Goal: Check status: Check status

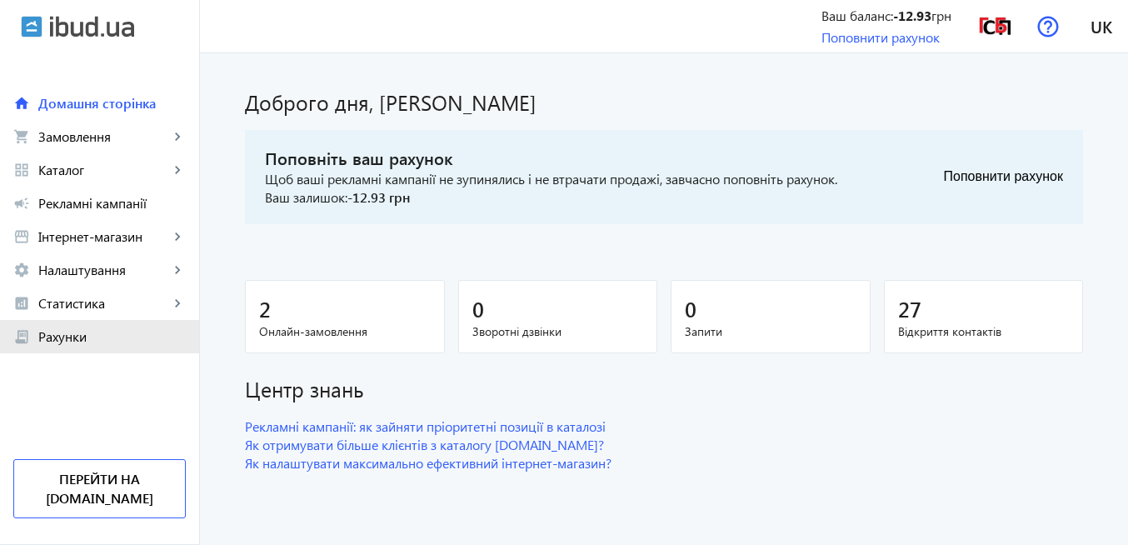
click at [87, 345] on link "receipt_long Рахунки" at bounding box center [99, 336] width 199 height 33
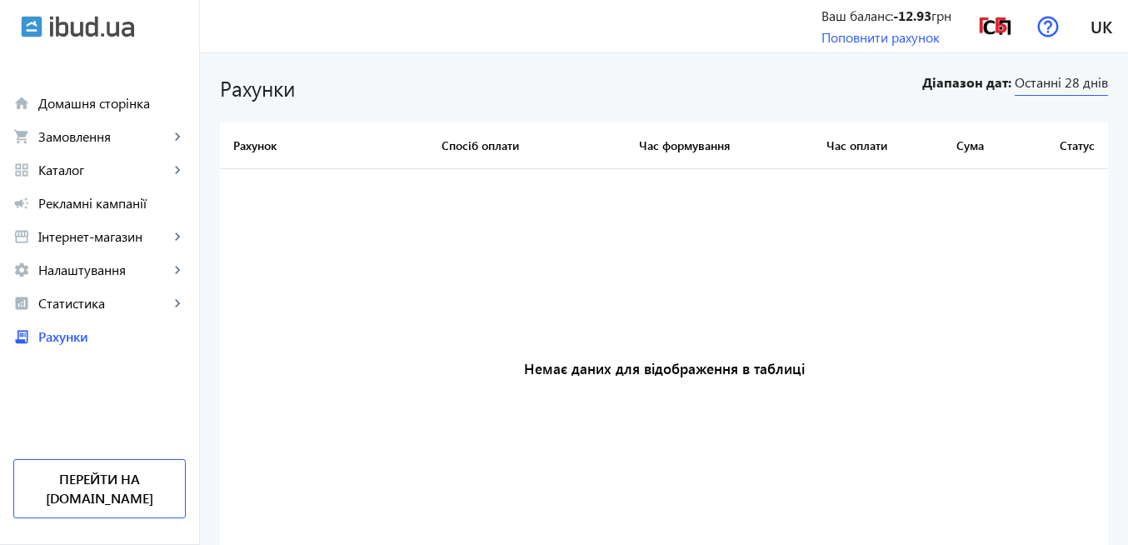
click at [1063, 87] on span "Останні 28 днів" at bounding box center [1060, 84] width 93 height 22
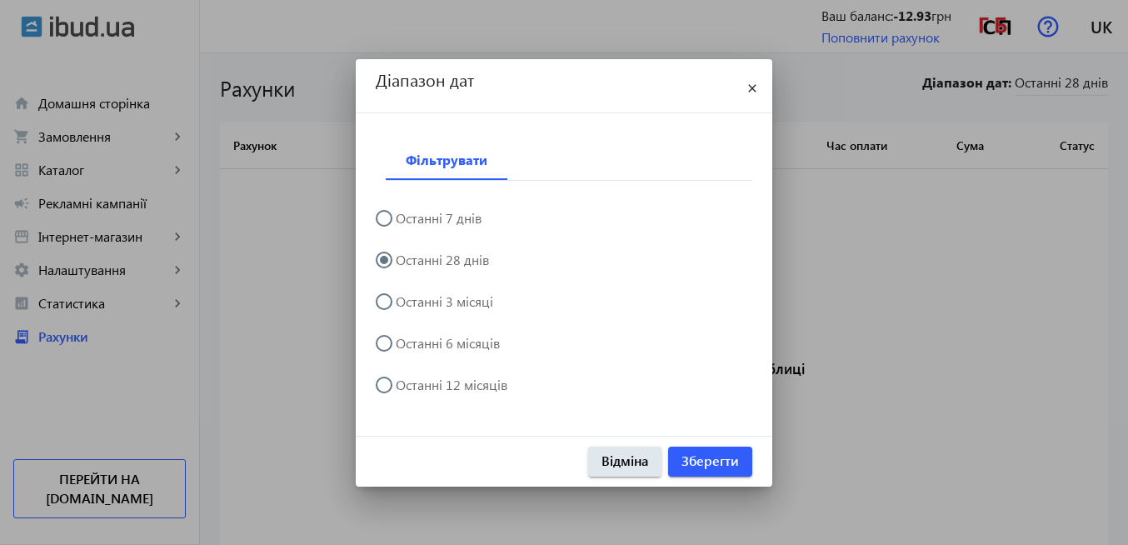
click at [379, 296] on input "Останні 3 місяці" at bounding box center [392, 309] width 33 height 33
radio input "true"
click at [701, 461] on span "Зберегти" at bounding box center [709, 460] width 57 height 18
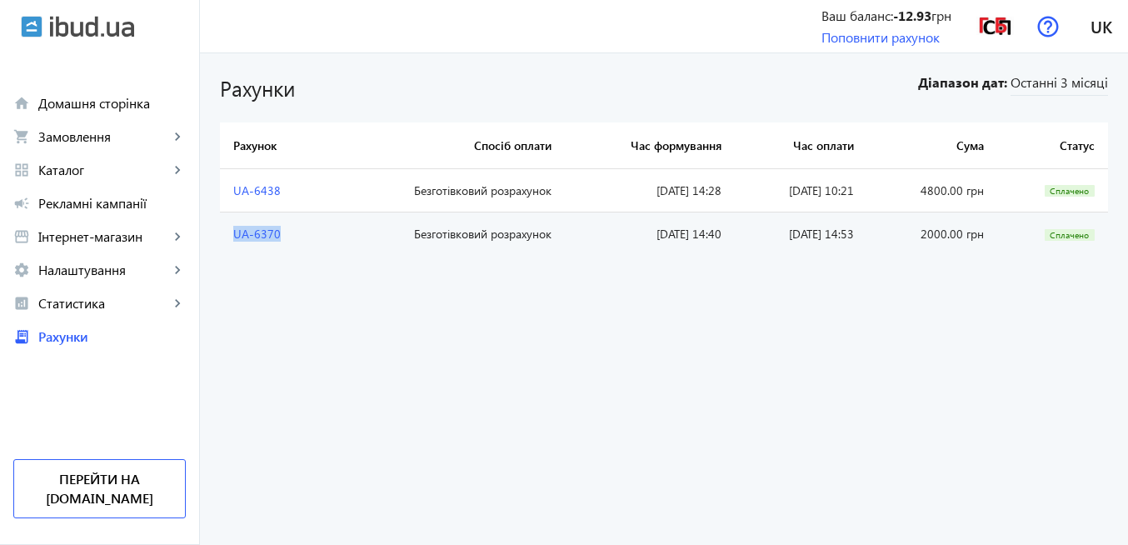
copy link "UA-6370"
drag, startPoint x: 218, startPoint y: 235, endPoint x: 276, endPoint y: 237, distance: 58.3
click at [276, 237] on td "UA-6370" at bounding box center [273, 233] width 107 height 43
click at [985, 21] on img at bounding box center [994, 25] width 37 height 37
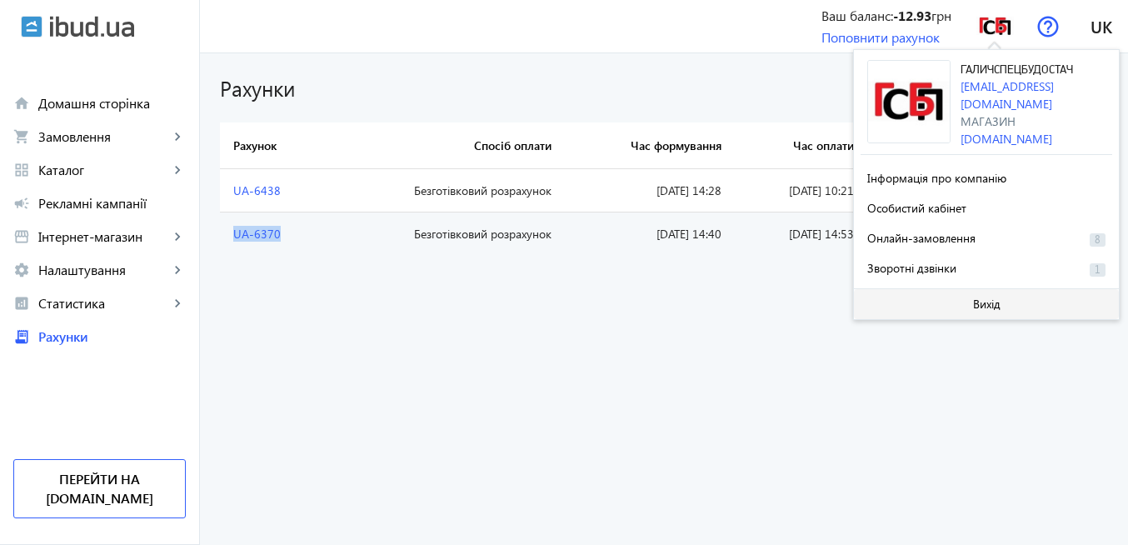
click at [976, 300] on span "Вихід" at bounding box center [986, 303] width 27 height 13
